Goal: Find specific page/section: Find specific page/section

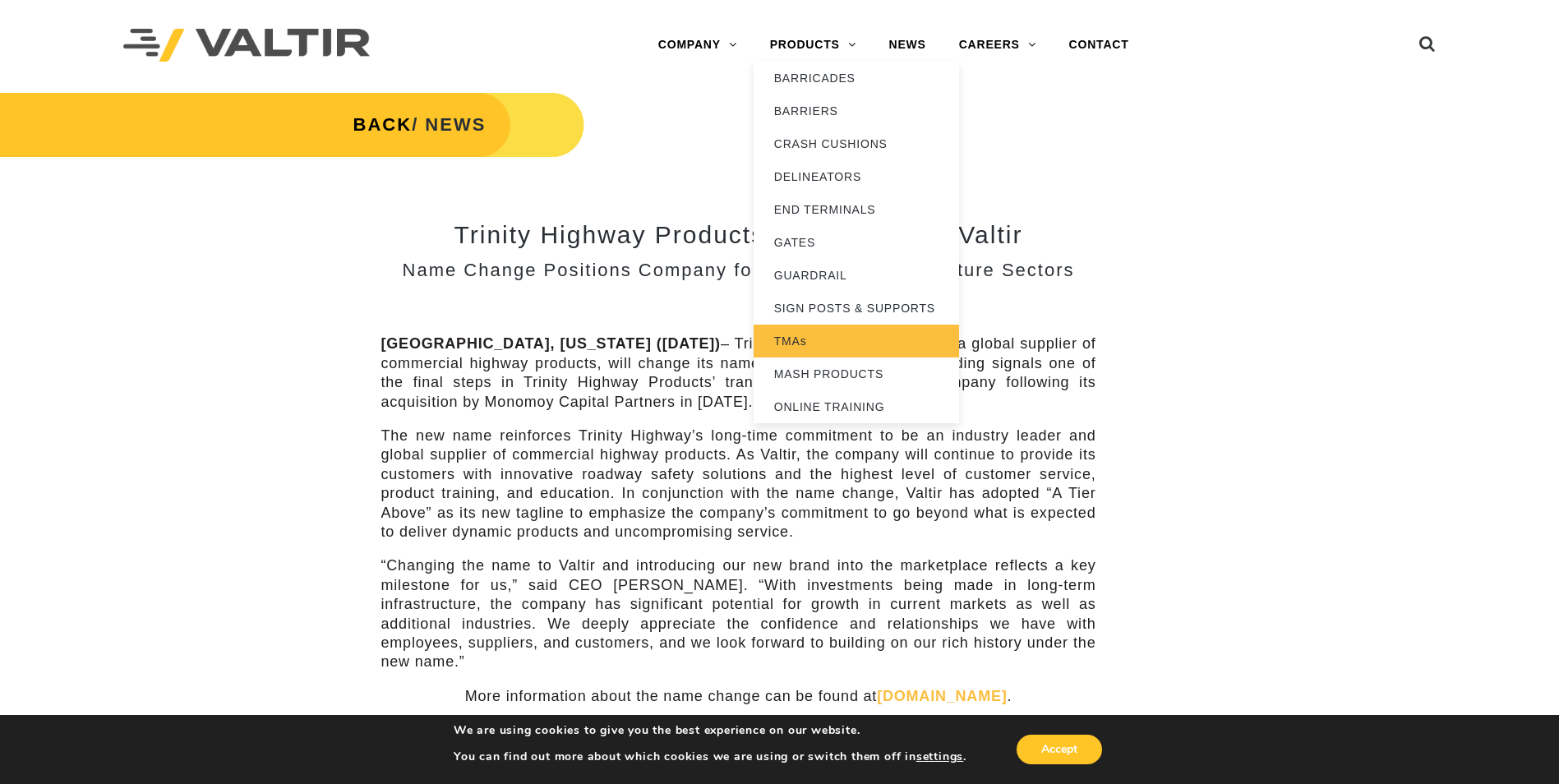
click at [811, 336] on link "TMAs" at bounding box center [856, 341] width 205 height 33
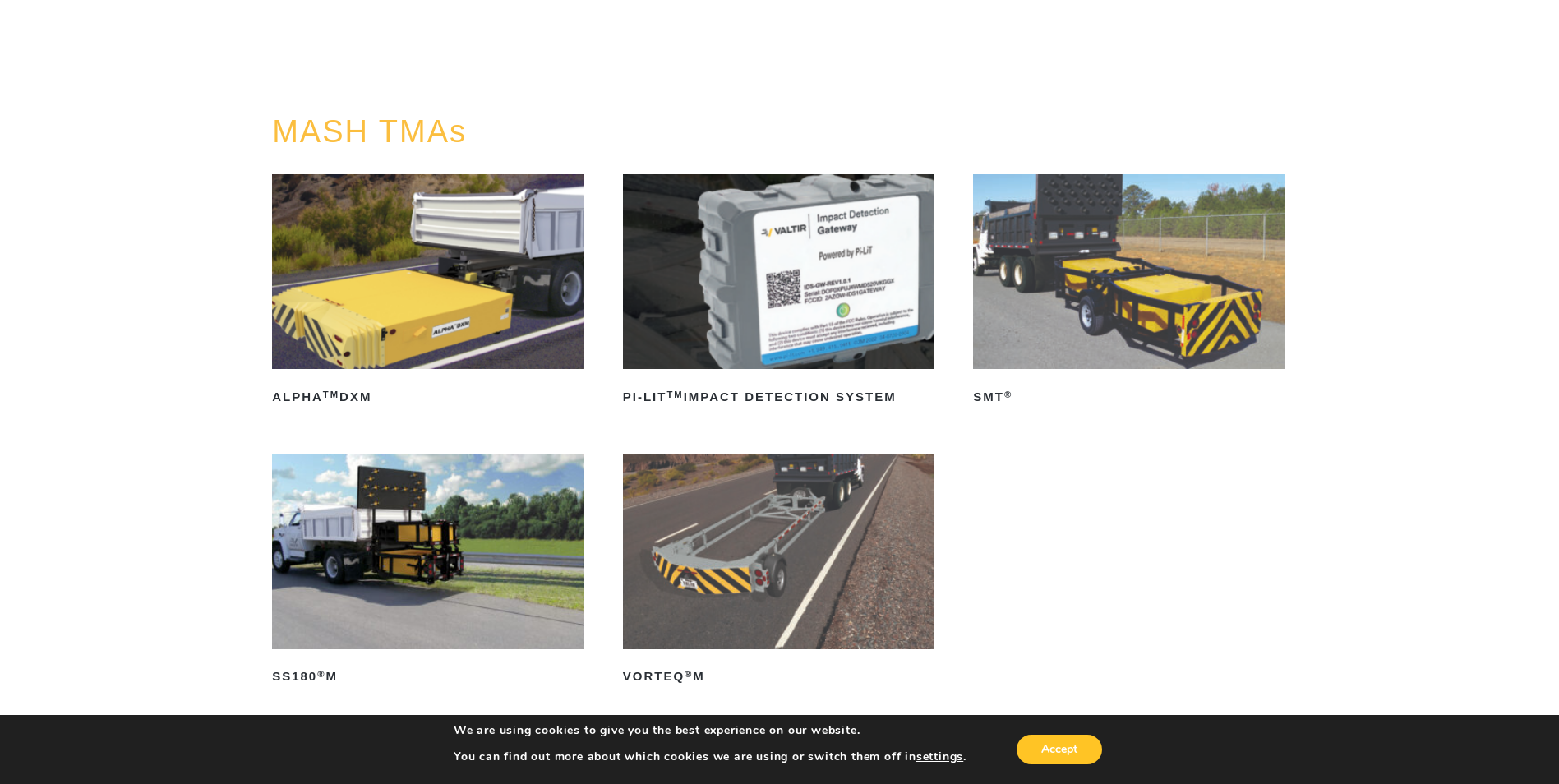
scroll to position [164, 0]
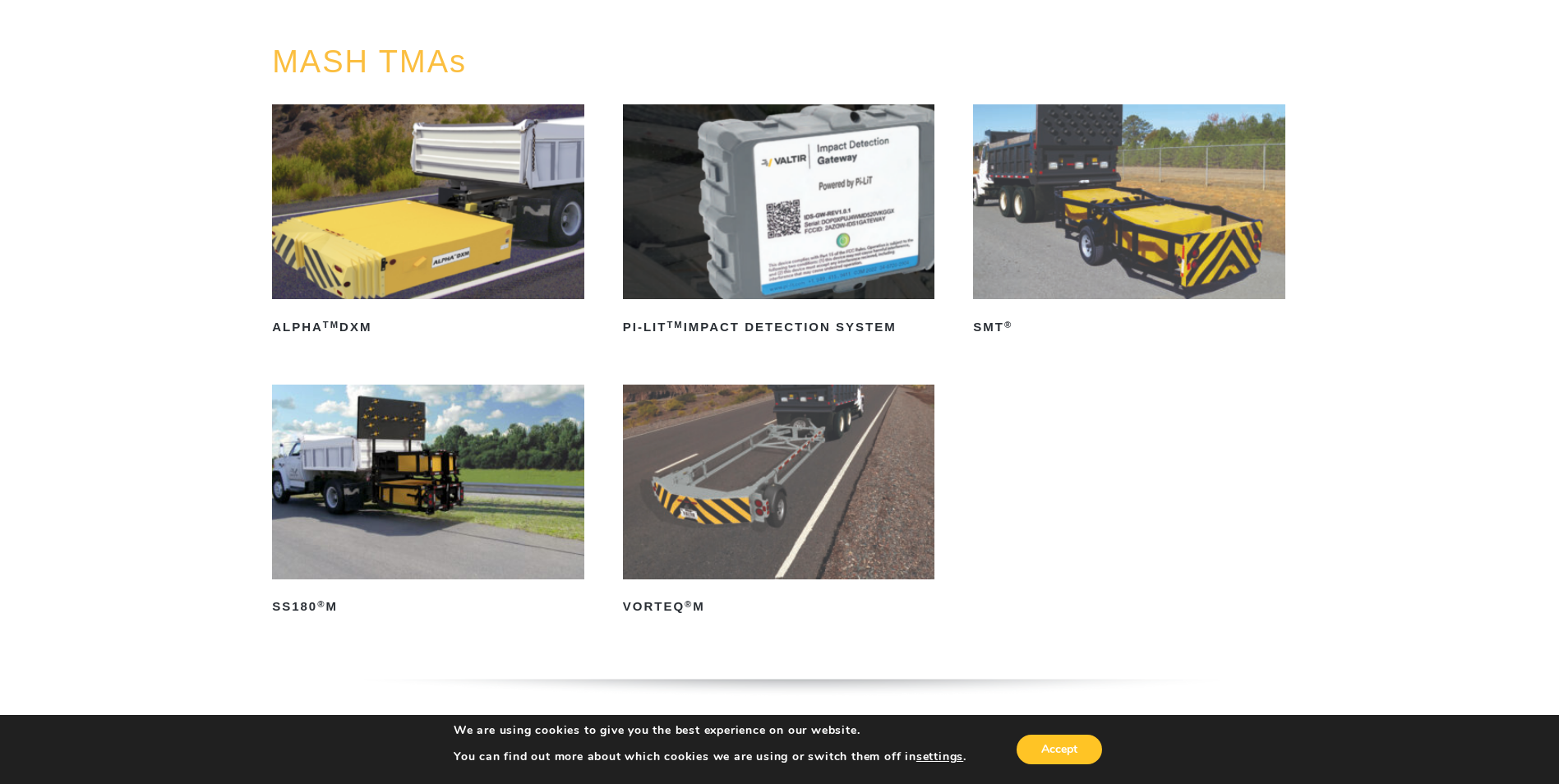
click at [758, 461] on img at bounding box center [779, 482] width 312 height 195
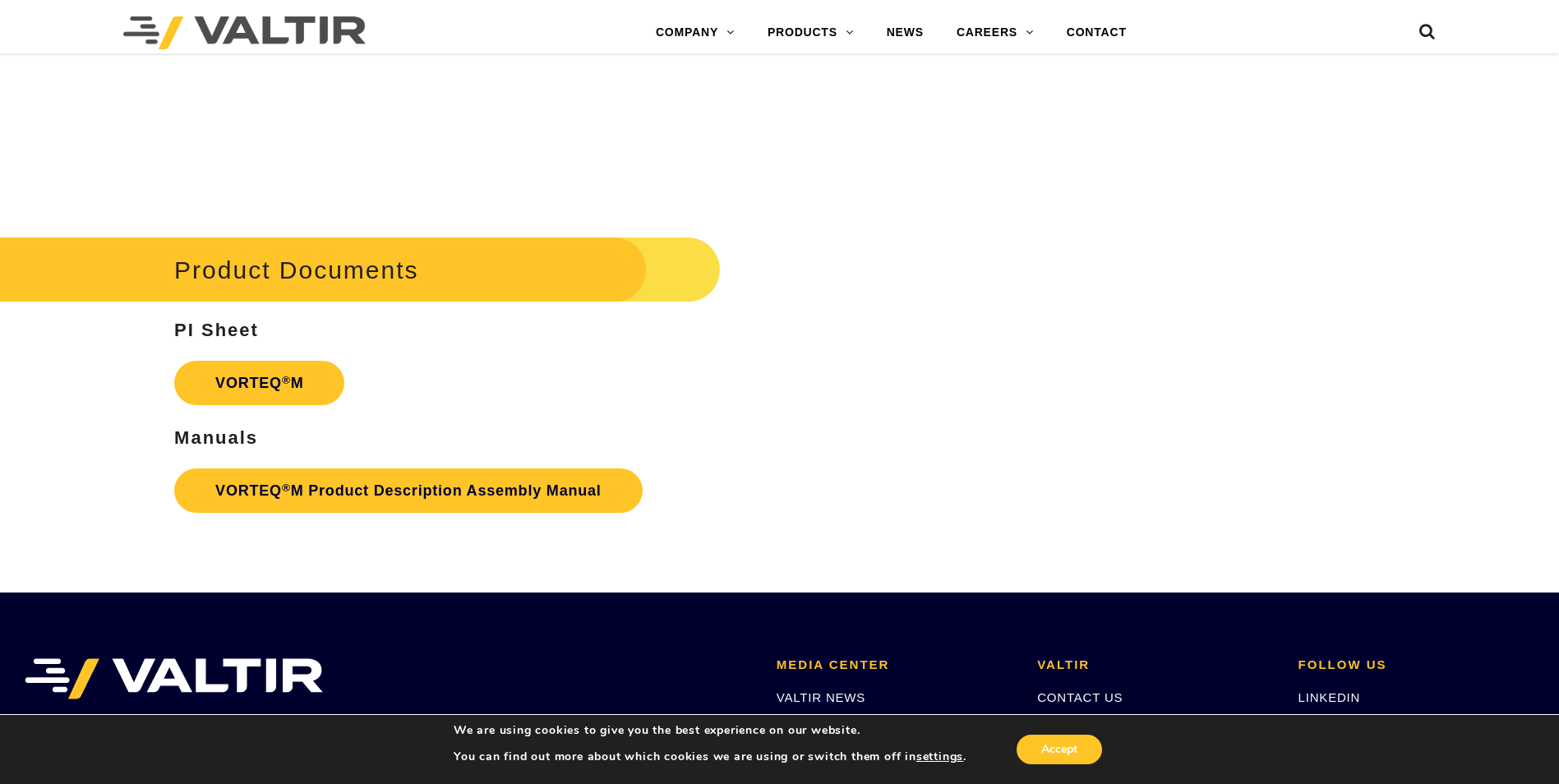
scroll to position [3204, 0]
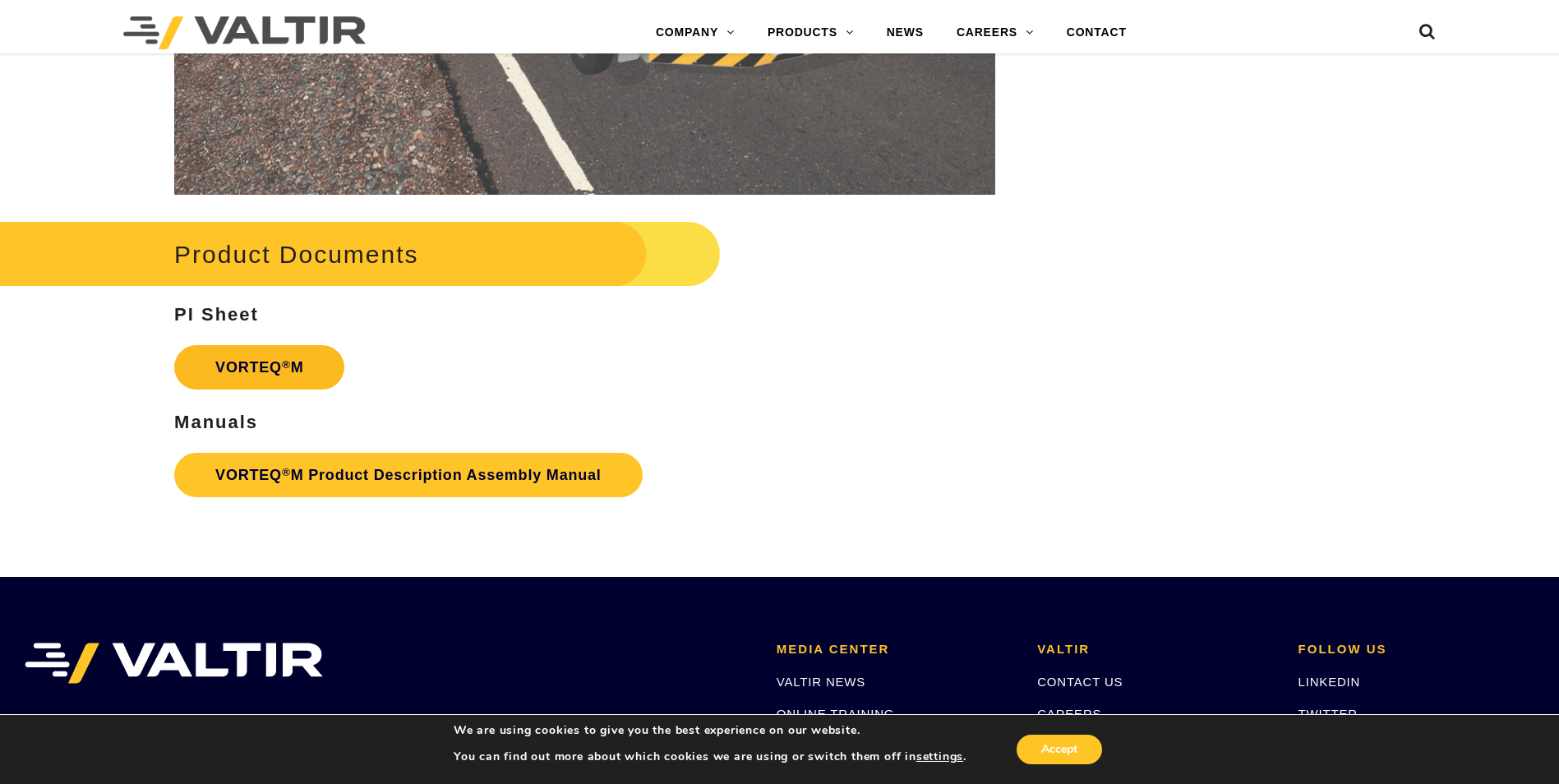
click at [259, 364] on link "VORTEQ ® M" at bounding box center [259, 367] width 171 height 45
